Goal: Information Seeking & Learning: Understand process/instructions

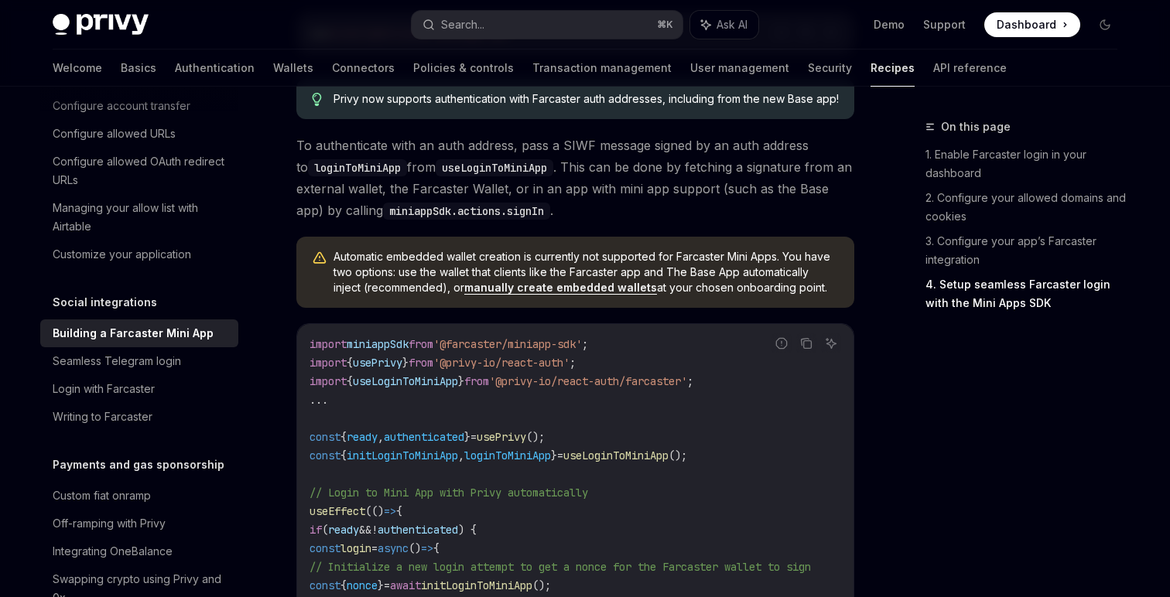
scroll to position [1723, 0]
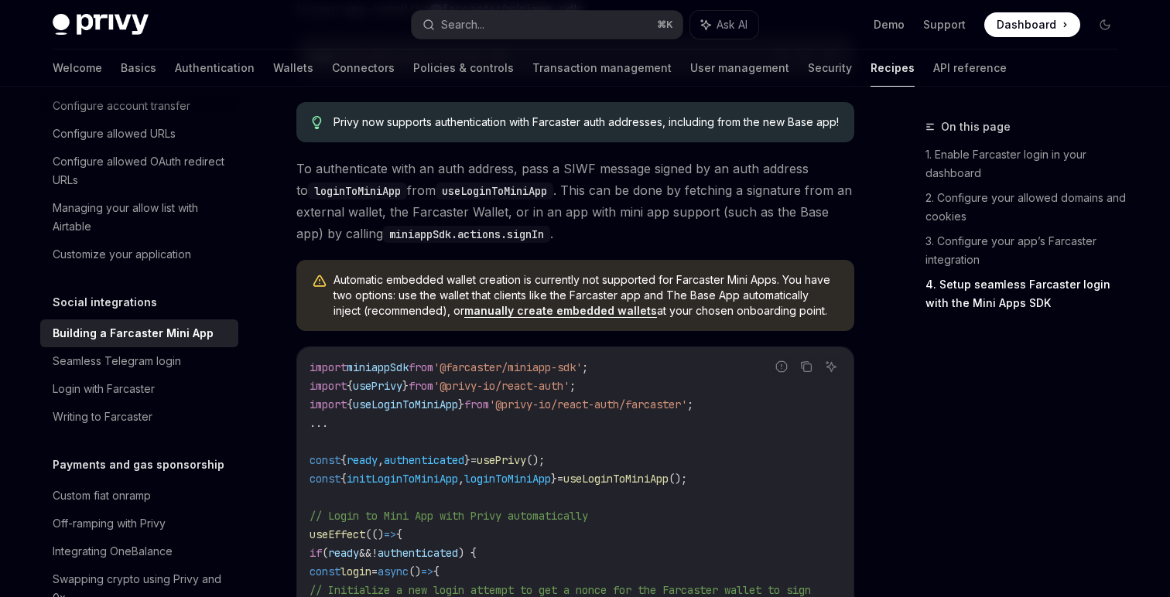
click at [965, 134] on span "On this page" at bounding box center [976, 127] width 70 height 19
click at [965, 151] on link "1. Enable Farcaster login in your dashboard" at bounding box center [1027, 163] width 204 height 43
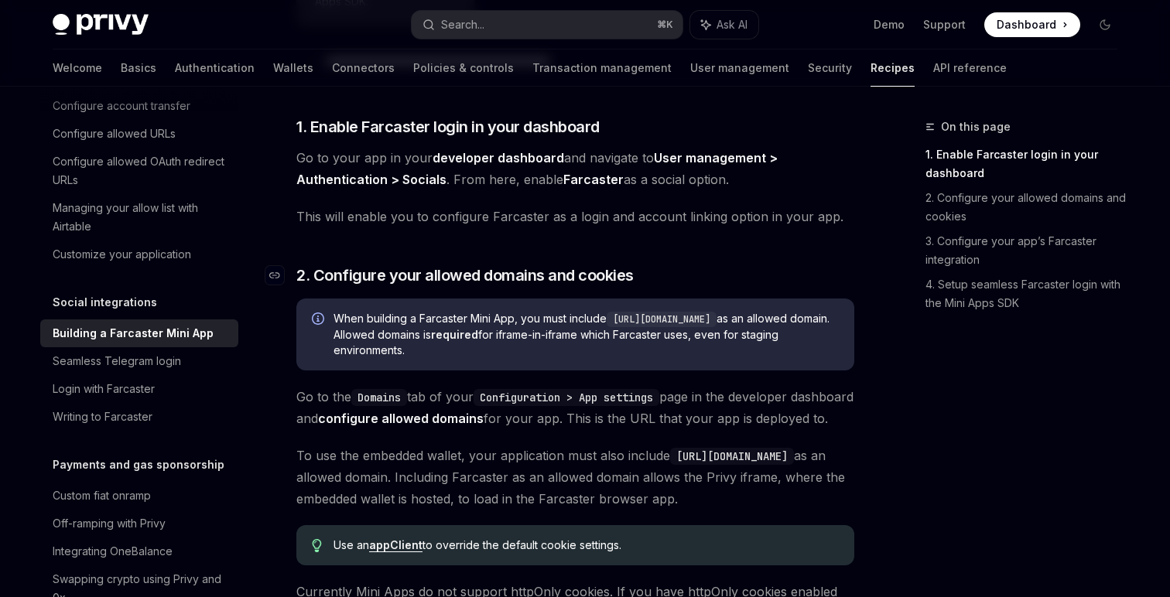
scroll to position [613, 0]
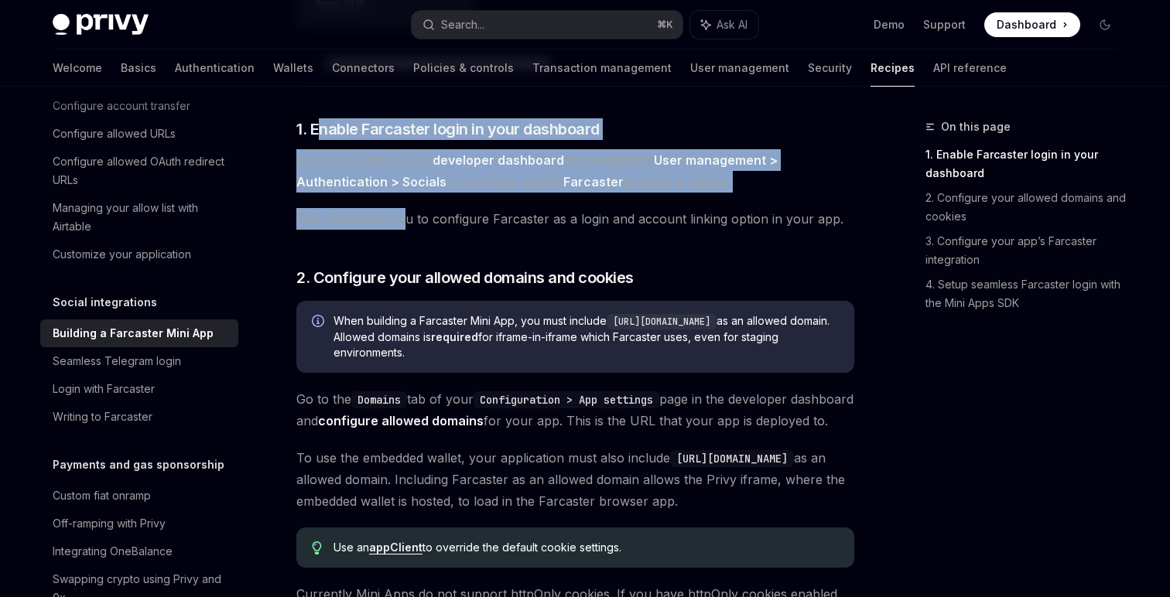
drag, startPoint x: 321, startPoint y: 128, endPoint x: 401, endPoint y: 213, distance: 117.1
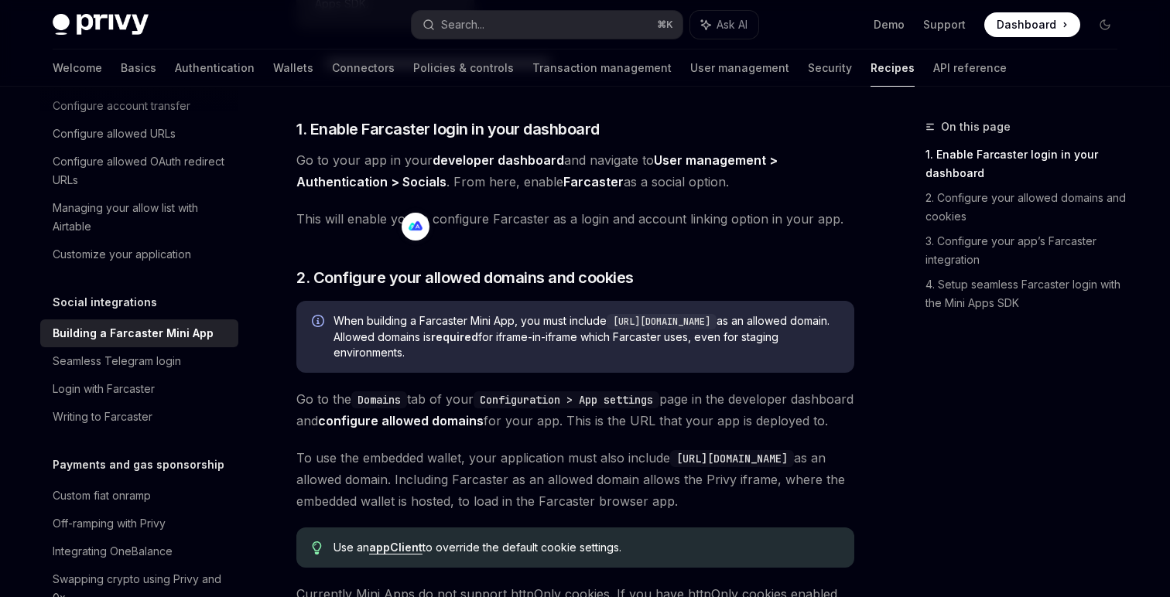
drag, startPoint x: 350, startPoint y: 158, endPoint x: 497, endPoint y: 158, distance: 147.0
click at [497, 158] on span "Go to your app in your developer dashboard and navigate to User management > Au…" at bounding box center [575, 170] width 558 height 43
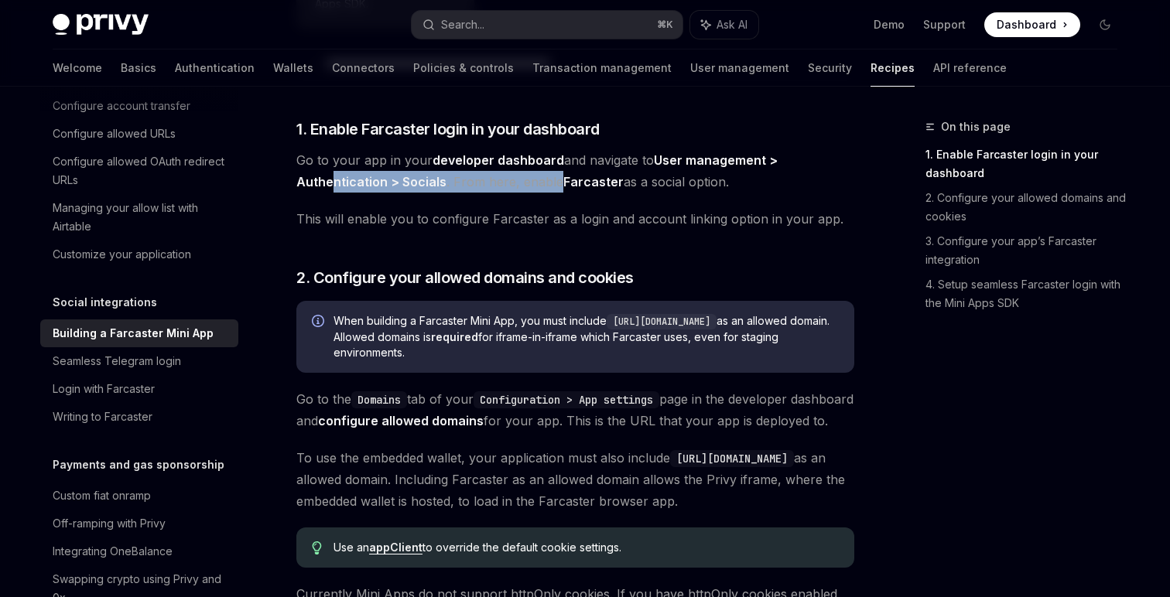
drag, startPoint x: 330, startPoint y: 184, endPoint x: 558, endPoint y: 184, distance: 227.4
click at [557, 184] on span "Go to your app in your developer dashboard and navigate to User management > Au…" at bounding box center [575, 170] width 558 height 43
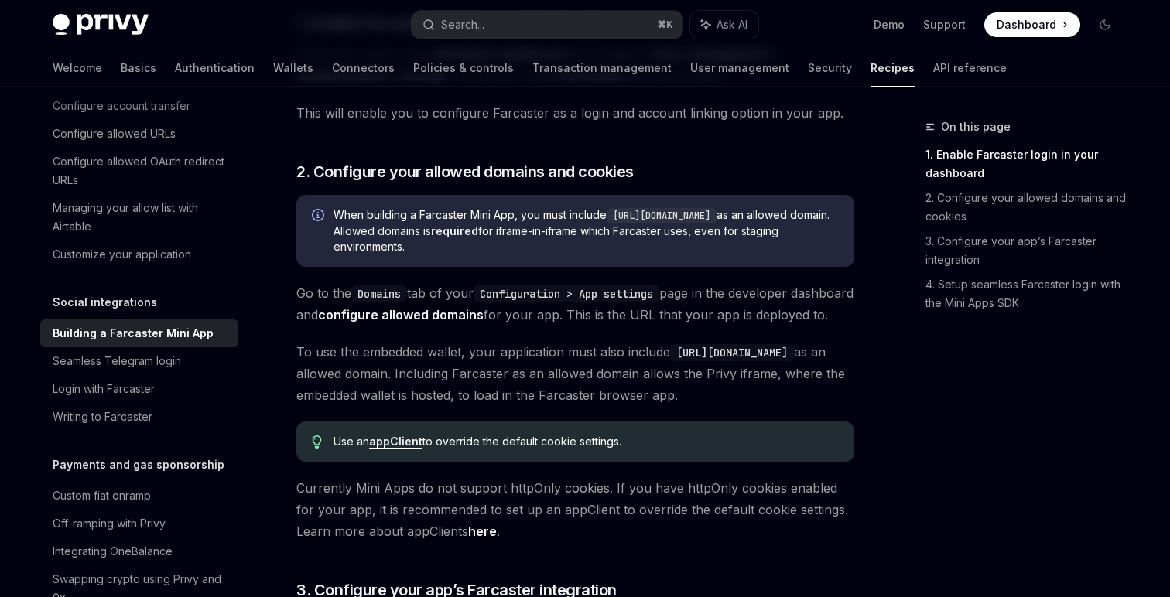
scroll to position [719, 0]
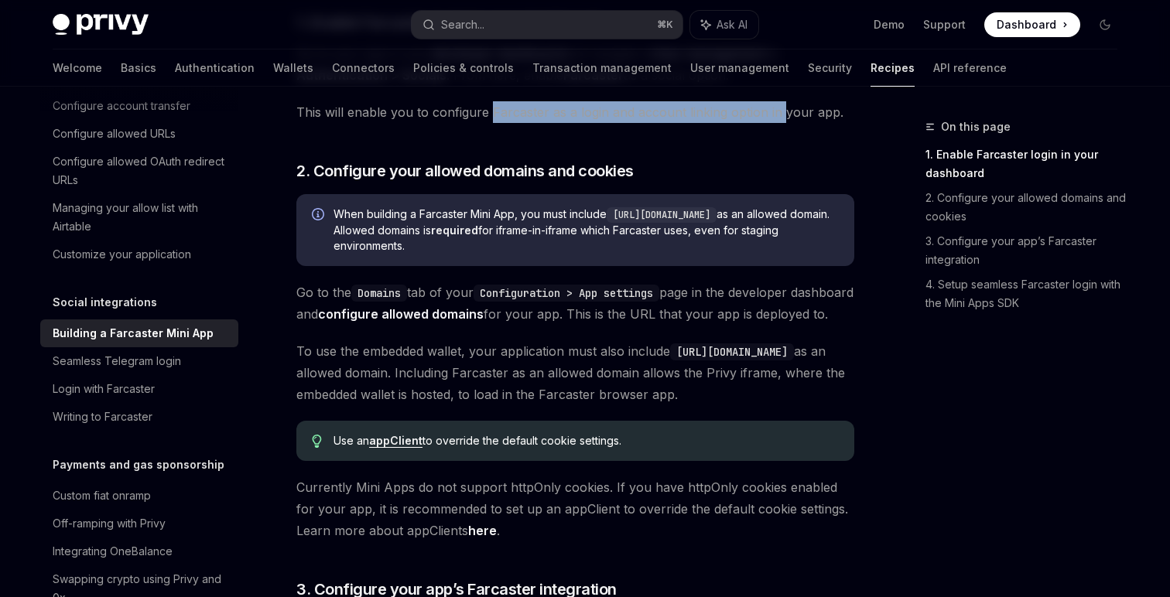
drag, startPoint x: 488, startPoint y: 119, endPoint x: 778, endPoint y: 119, distance: 290.1
click at [778, 119] on span "This will enable you to configure Farcaster as a login and account linking opti…" at bounding box center [575, 112] width 558 height 22
